Goal: Task Accomplishment & Management: Manage account settings

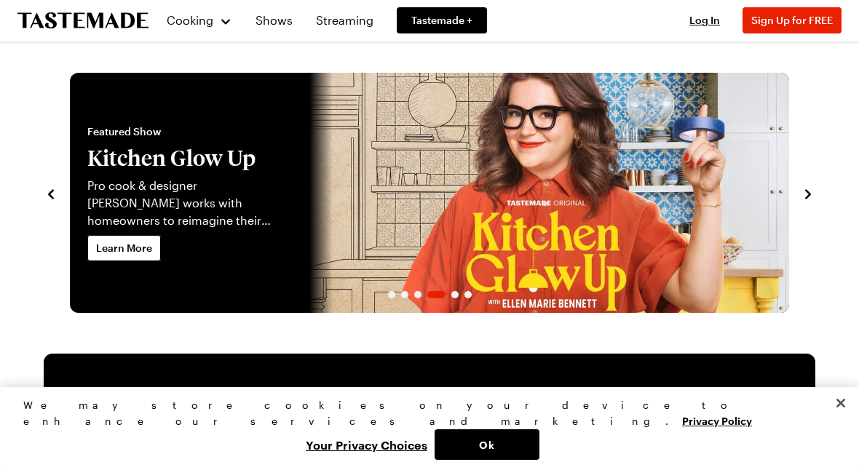
click at [710, 17] on span "Log In" at bounding box center [704, 20] width 31 height 12
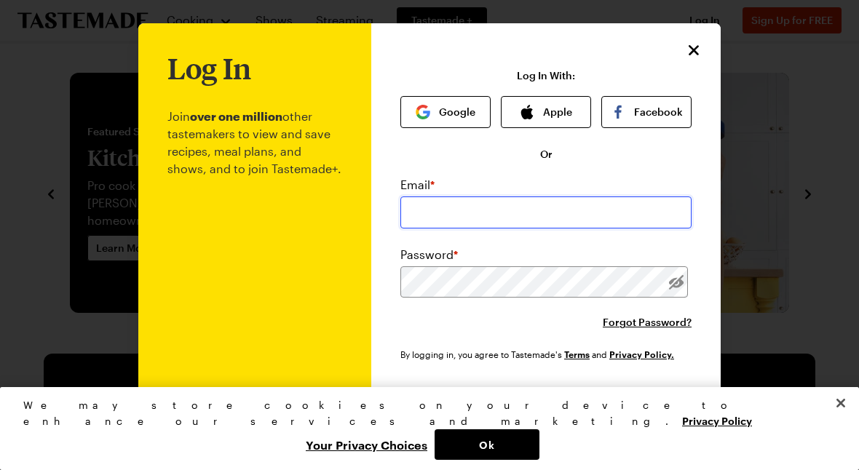
click at [479, 213] on input "email" at bounding box center [545, 213] width 291 height 32
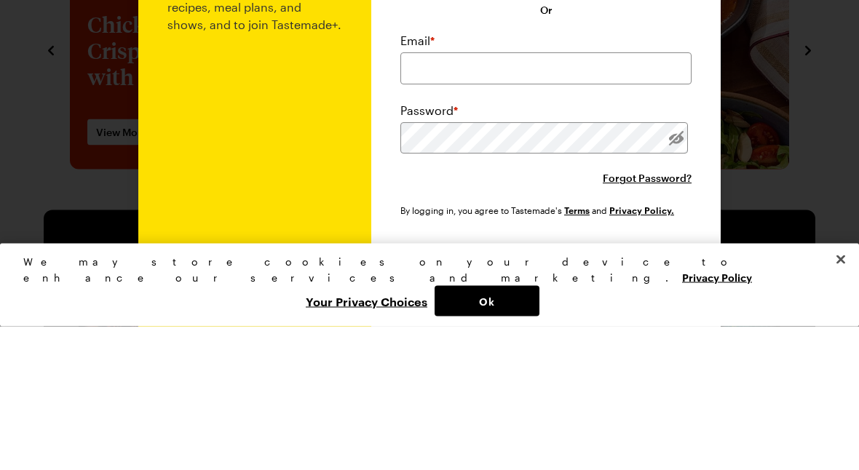
scroll to position [144, 0]
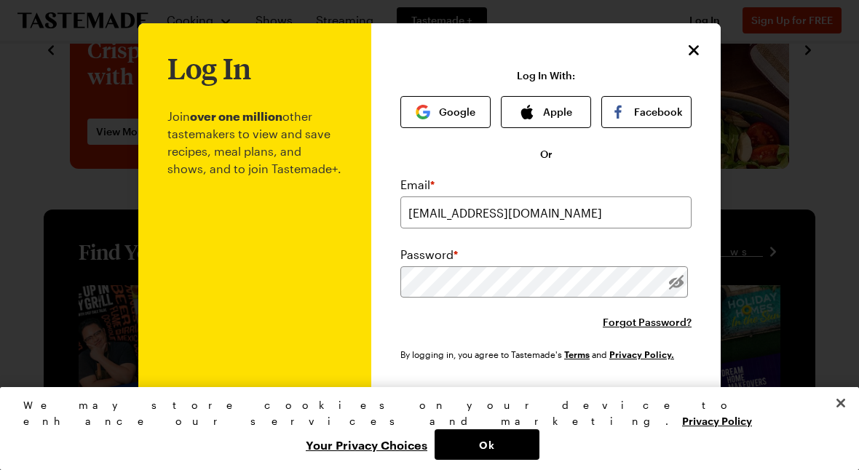
type input "[EMAIL_ADDRESS][DOMAIN_NAME]"
click at [546, 405] on button "Log In" at bounding box center [546, 404] width 186 height 32
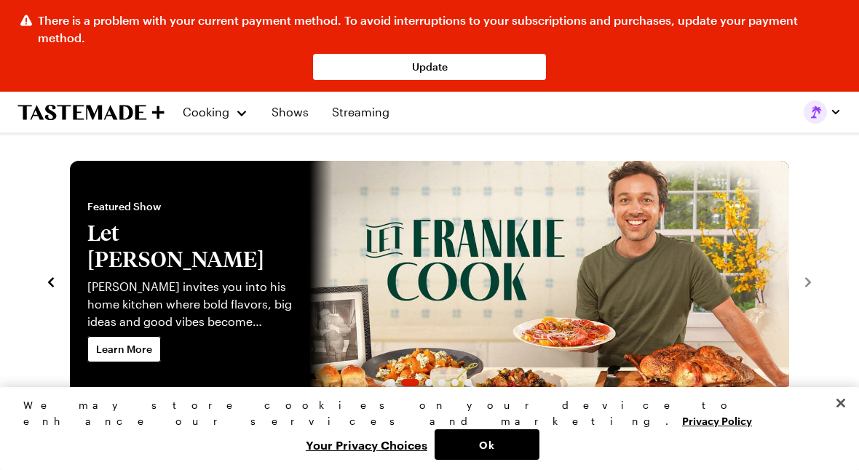
scroll to position [0, 0]
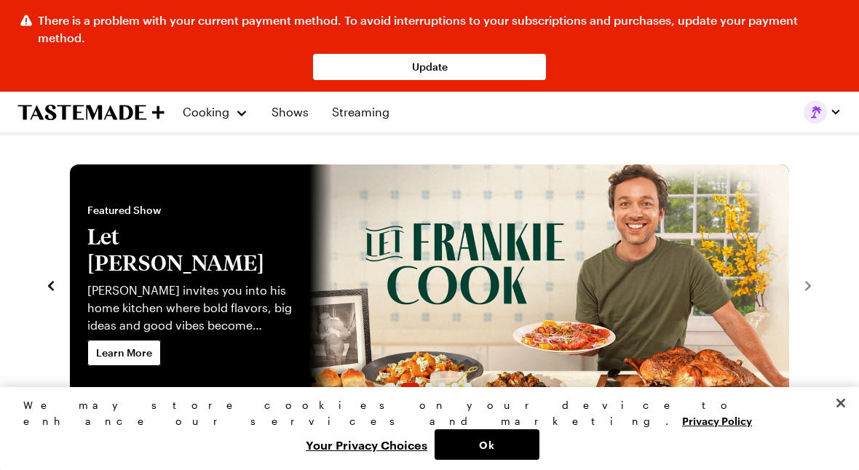
click at [145, 25] on span "There is a problem with your current payment method. To avoid interruptions to …" at bounding box center [440, 29] width 804 height 35
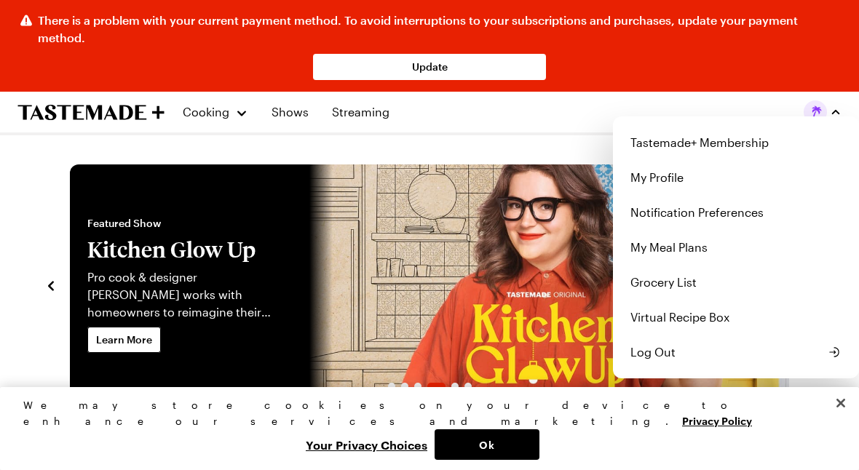
click at [684, 186] on link "My Profile" at bounding box center [736, 177] width 229 height 35
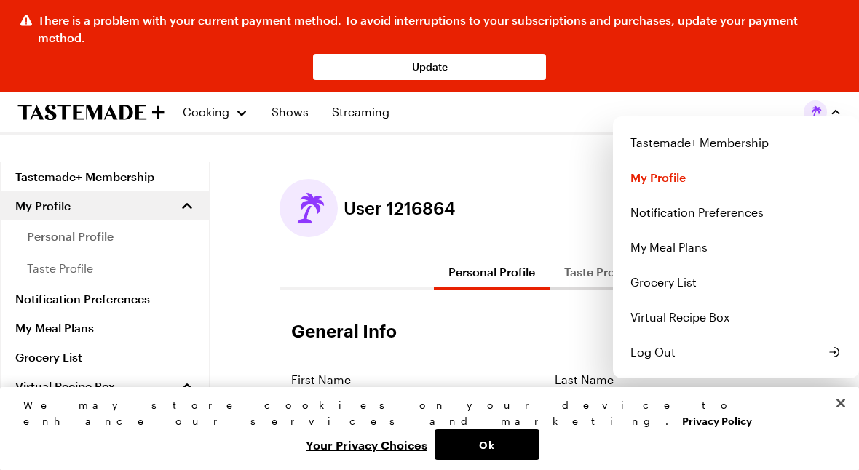
click at [747, 146] on link "Tastemade+ Membership" at bounding box center [736, 142] width 229 height 35
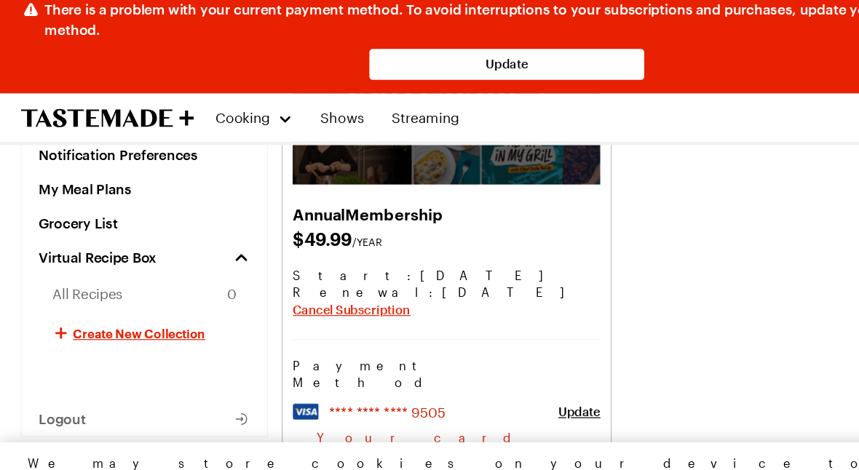
scroll to position [220, 0]
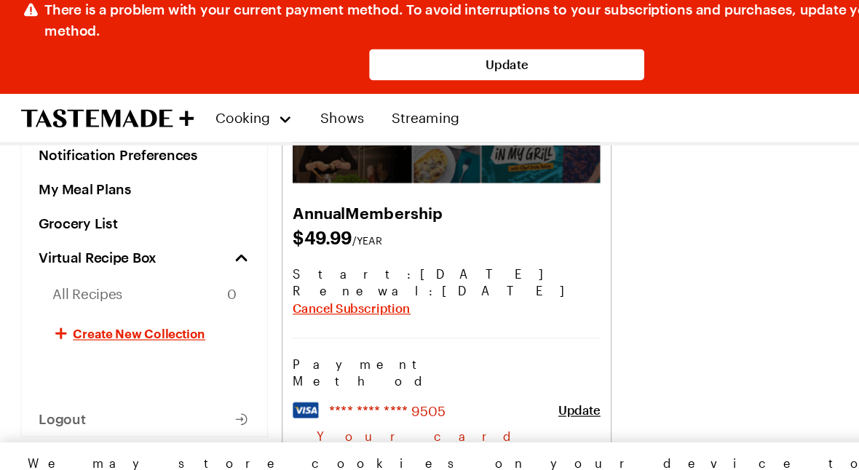
click at [282, 266] on span "Cancel Subscription" at bounding box center [298, 273] width 100 height 15
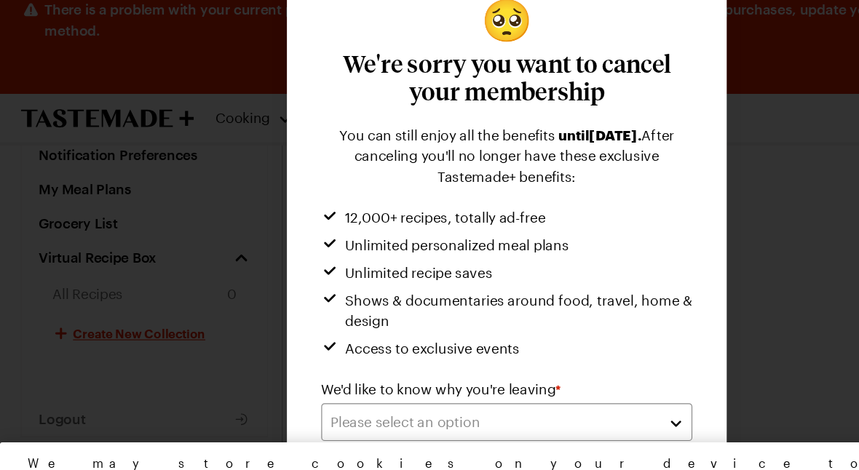
scroll to position [39, 0]
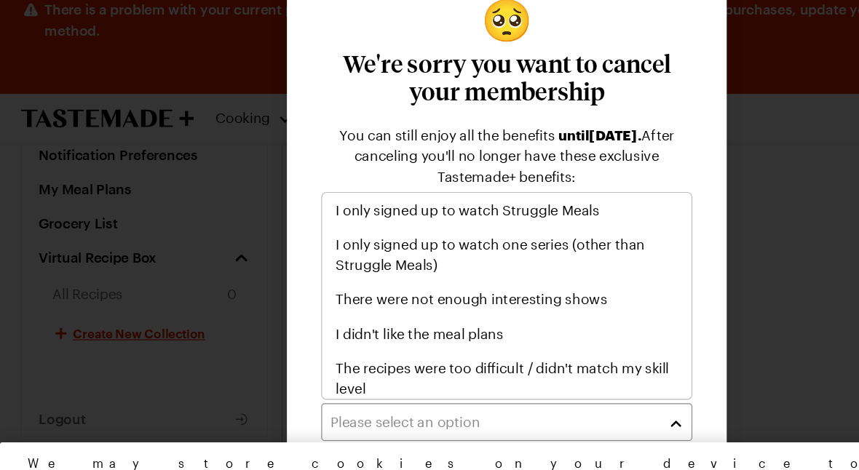
click at [367, 362] on div "Please select an option" at bounding box center [418, 369] width 277 height 17
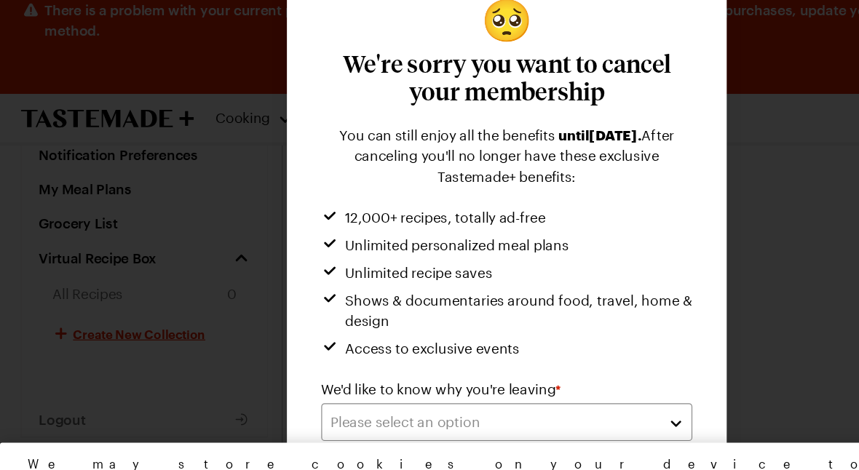
scroll to position [339, 0]
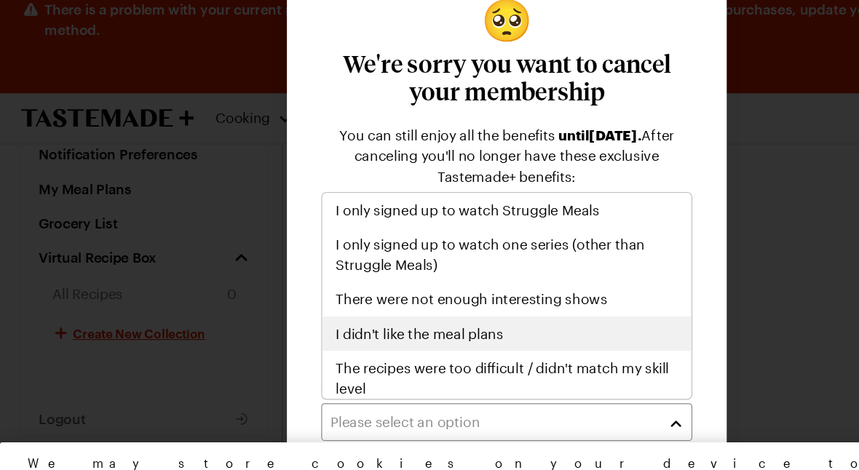
click at [418, 286] on span "I didn't like the meal plans" at bounding box center [356, 294] width 142 height 17
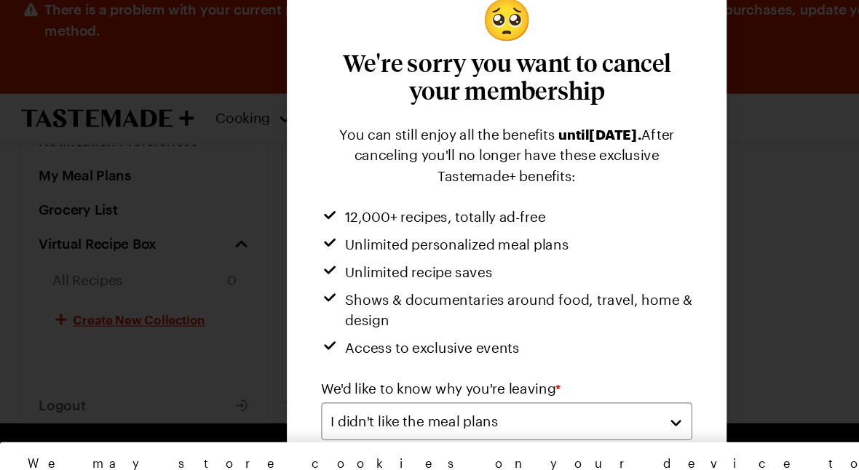
scroll to position [405, 0]
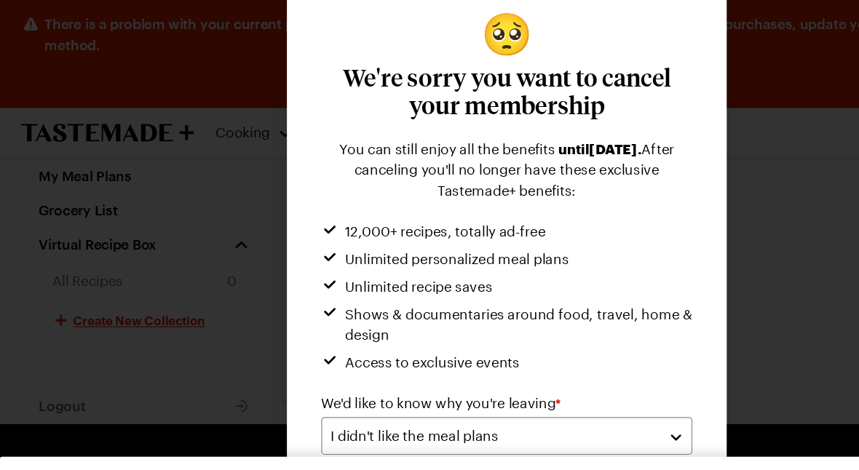
click at [539, 436] on button "Ok" at bounding box center [487, 444] width 105 height 31
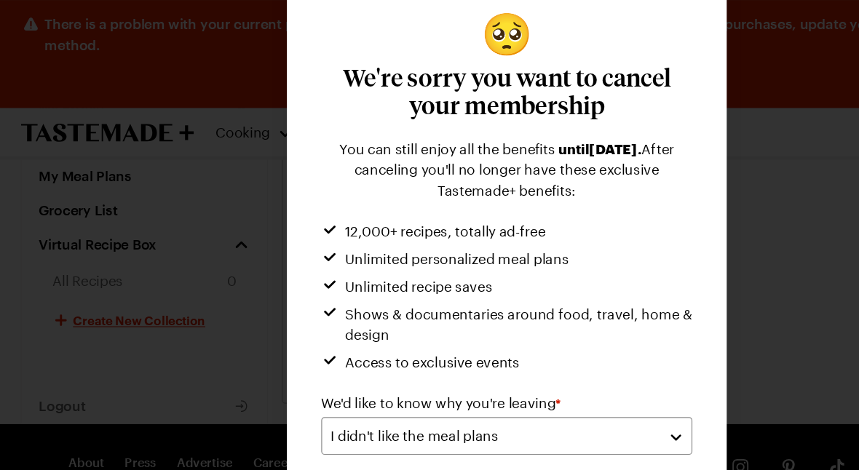
click at [509, 416] on button "Submit" at bounding box center [509, 431] width 154 height 32
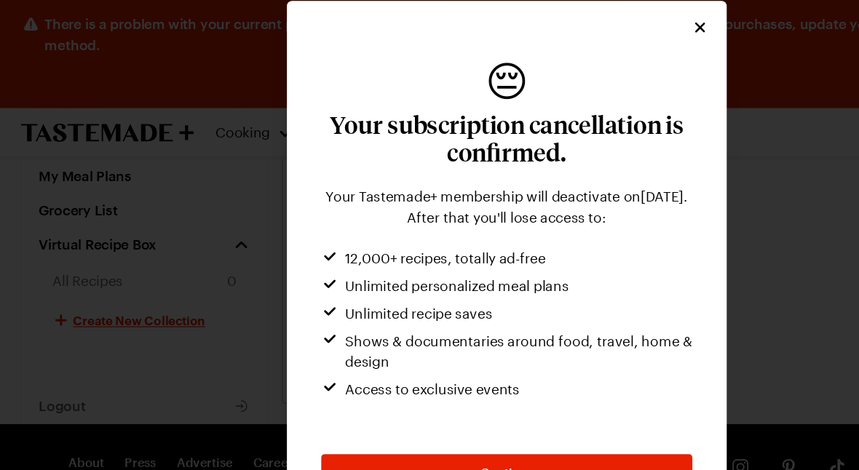
scroll to position [371, 0]
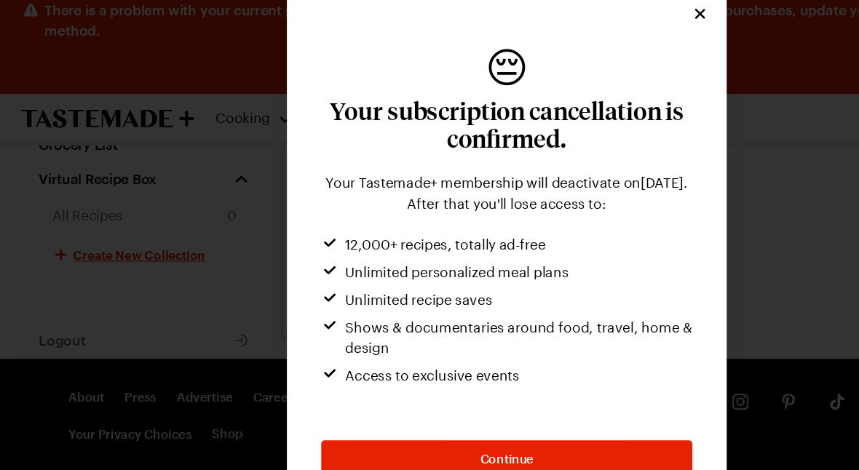
click at [561, 385] on button "Continue" at bounding box center [429, 401] width 314 height 32
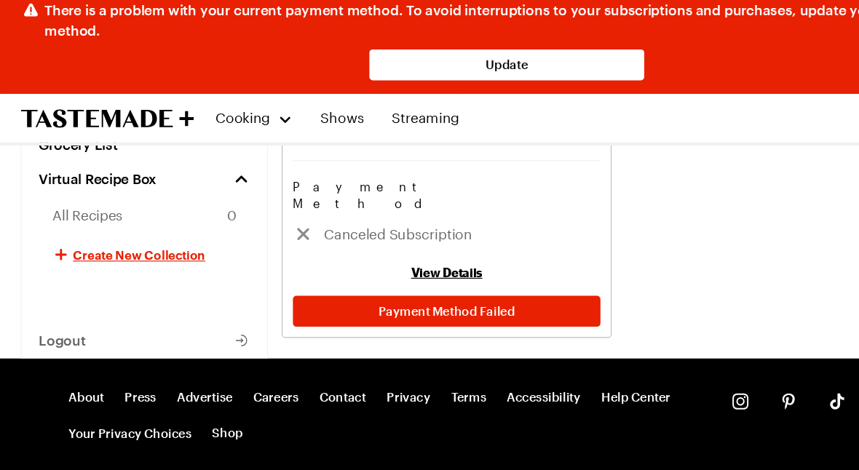
click at [397, 237] on link "View Details" at bounding box center [379, 243] width 60 height 12
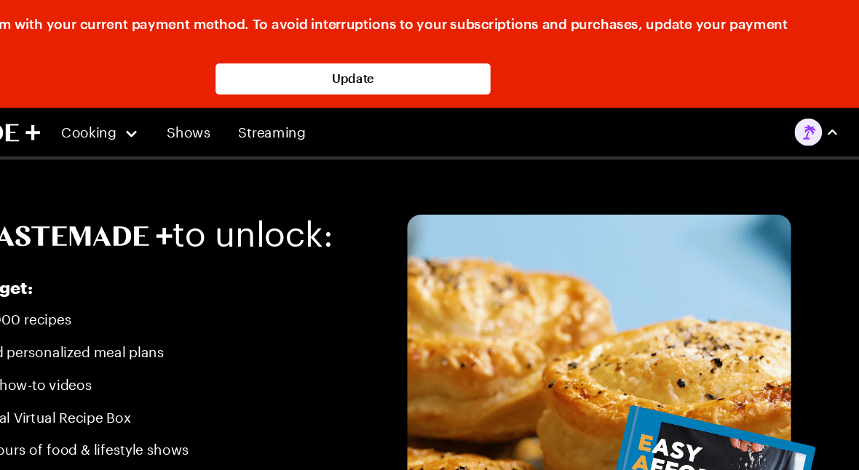
click at [804, 109] on img "button" at bounding box center [815, 111] width 23 height 23
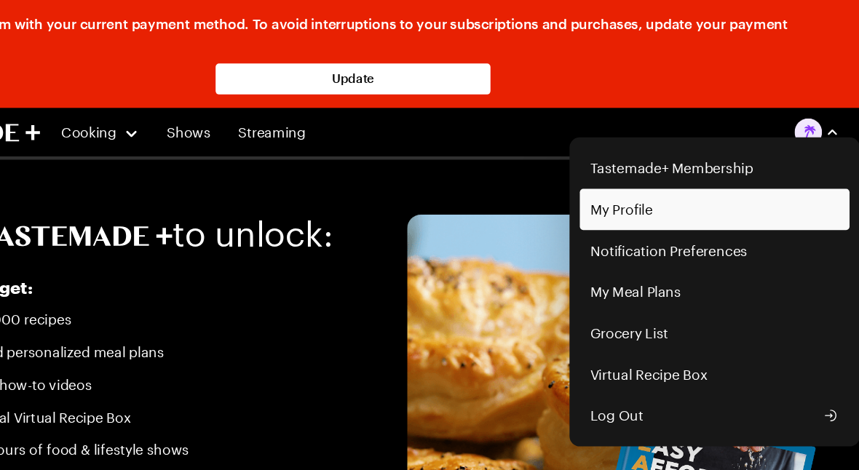
click at [622, 188] on link "My Profile" at bounding box center [736, 177] width 229 height 35
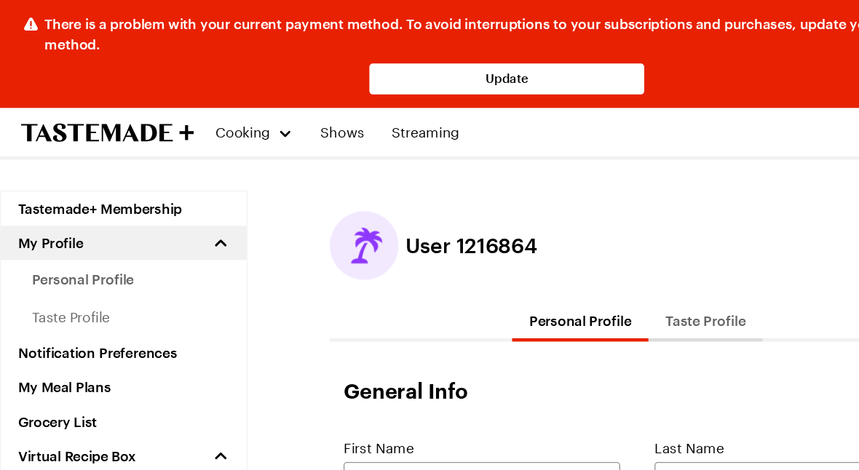
click at [191, 221] on link "personal profile" at bounding box center [105, 237] width 208 height 32
click at [116, 243] on link "personal profile" at bounding box center [105, 237] width 208 height 32
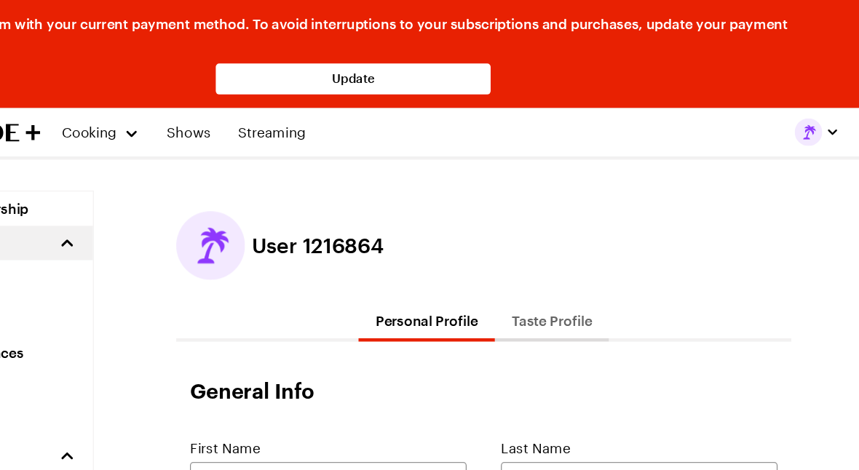
click at [804, 102] on button "button" at bounding box center [823, 111] width 38 height 23
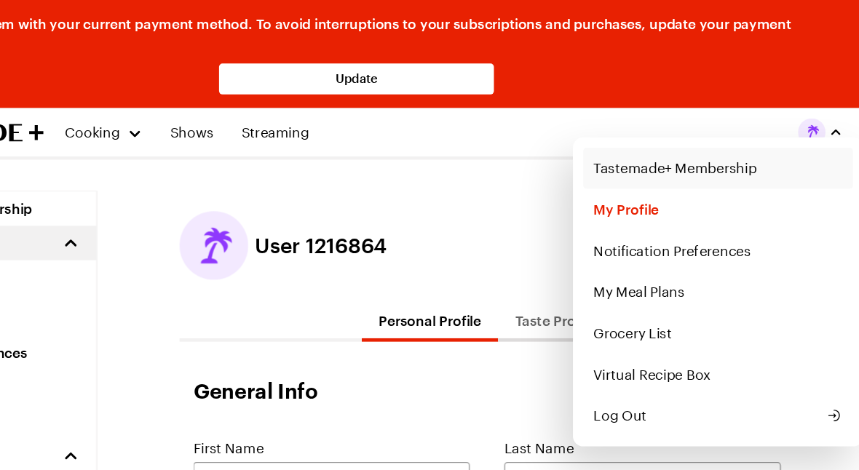
click at [625, 143] on link "Tastemade+ Membership" at bounding box center [736, 142] width 229 height 35
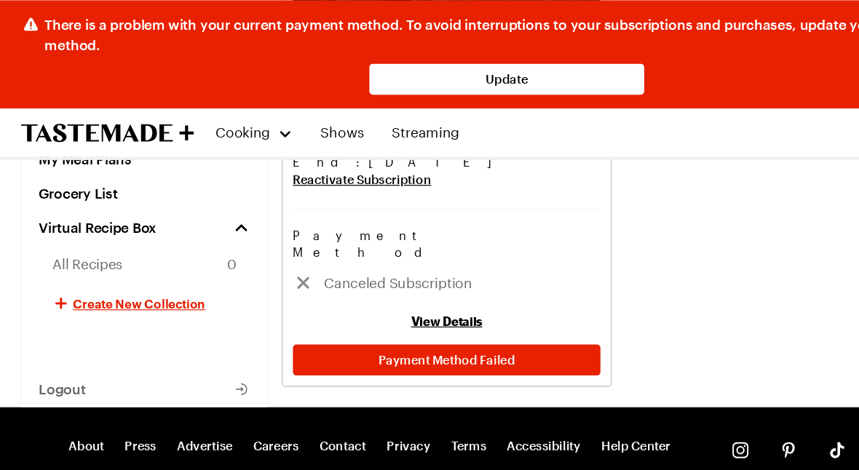
scroll to position [331, 0]
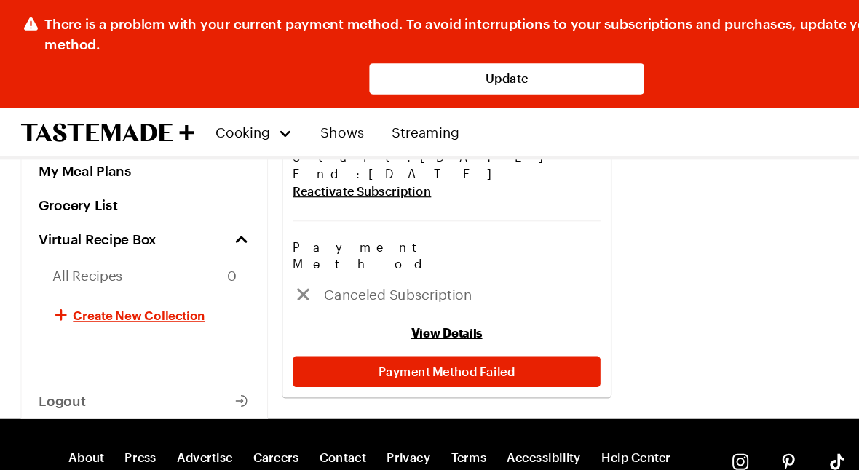
click at [389, 276] on link "View Details" at bounding box center [379, 282] width 60 height 12
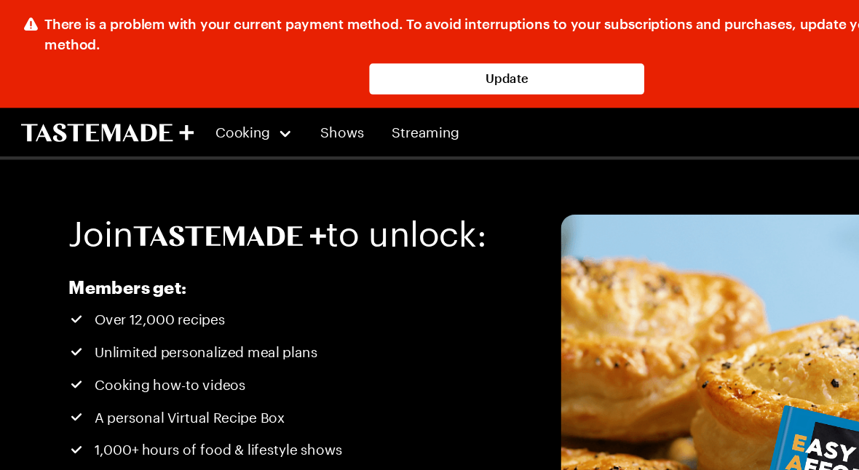
click at [449, 79] on link "Update" at bounding box center [429, 67] width 233 height 26
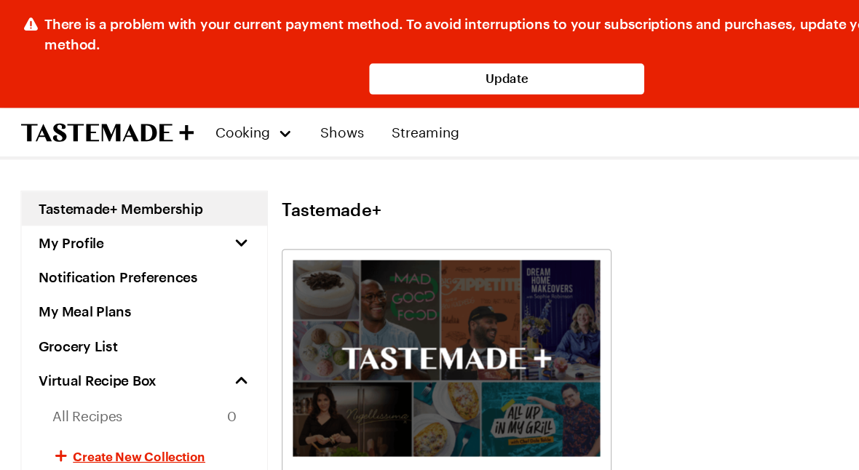
click at [437, 67] on link "Update" at bounding box center [429, 67] width 233 height 26
click at [438, 69] on link "Update" at bounding box center [429, 67] width 233 height 26
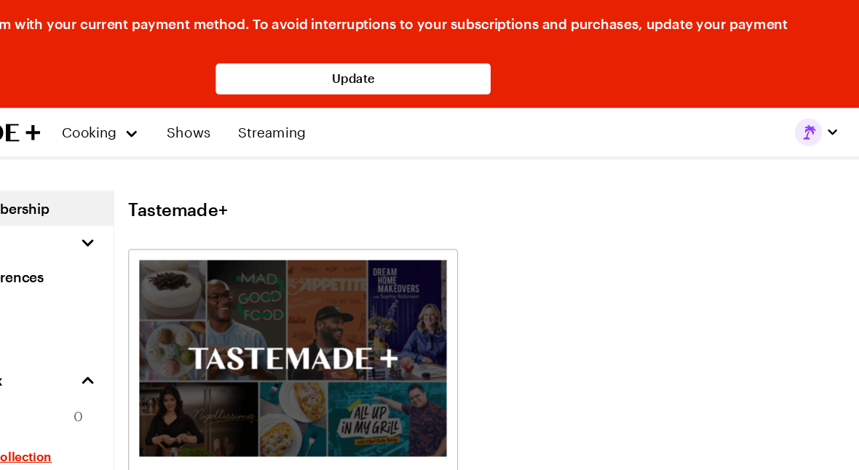
click at [368, 71] on link "Update" at bounding box center [429, 67] width 233 height 26
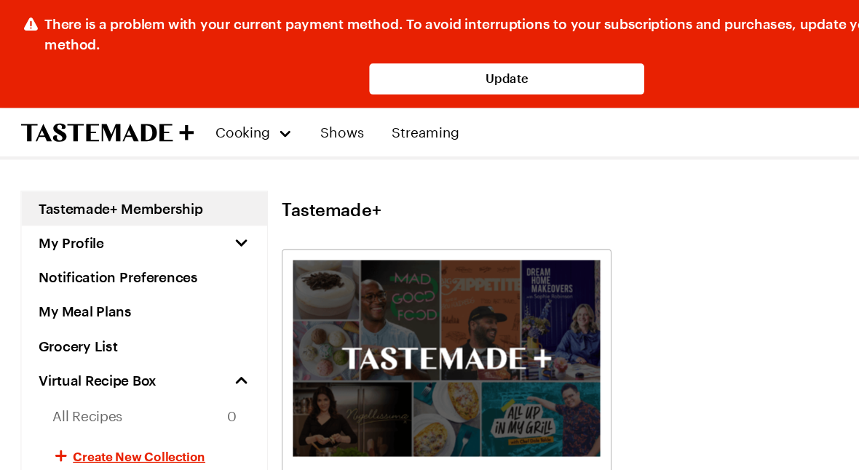
click at [114, 114] on icon "To Tastemade Home Page" at bounding box center [111, 112] width 14 height 15
